Goal: Transaction & Acquisition: Book appointment/travel/reservation

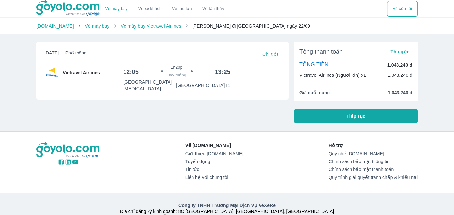
click at [268, 56] on span "Chi tiết" at bounding box center [271, 54] width 16 height 5
click at [317, 119] on button "Tiếp tục" at bounding box center [356, 116] width 124 height 14
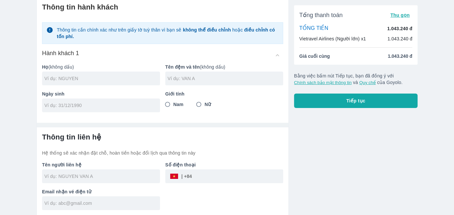
scroll to position [29, 0]
click at [28, 117] on div "Vé máy bay Vé xe khách Vé tàu lửa Vé tàu thủy Vé của tôi Thông tin hành khách T…" at bounding box center [227, 93] width 454 height 244
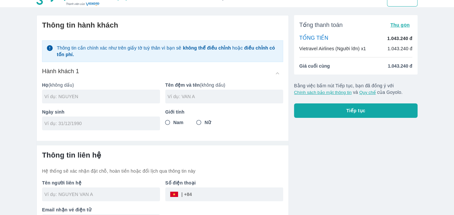
scroll to position [0, 0]
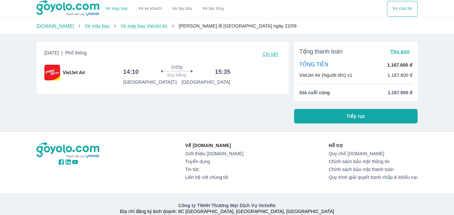
click at [126, 126] on div "Vé máy bay Vé xe khách Vé tàu lửa Vé tàu thủy Vé của tôi Goyolo.com Vé máy bay …" at bounding box center [227, 122] width 454 height 245
click at [0, 147] on div "Về Goyolo.com Giới thiệu Goyolo.com Tuyển dụng Tin tức Liên hệ với chúng tôi Hỗ…" at bounding box center [227, 188] width 454 height 113
